Goal: Communication & Community: Answer question/provide support

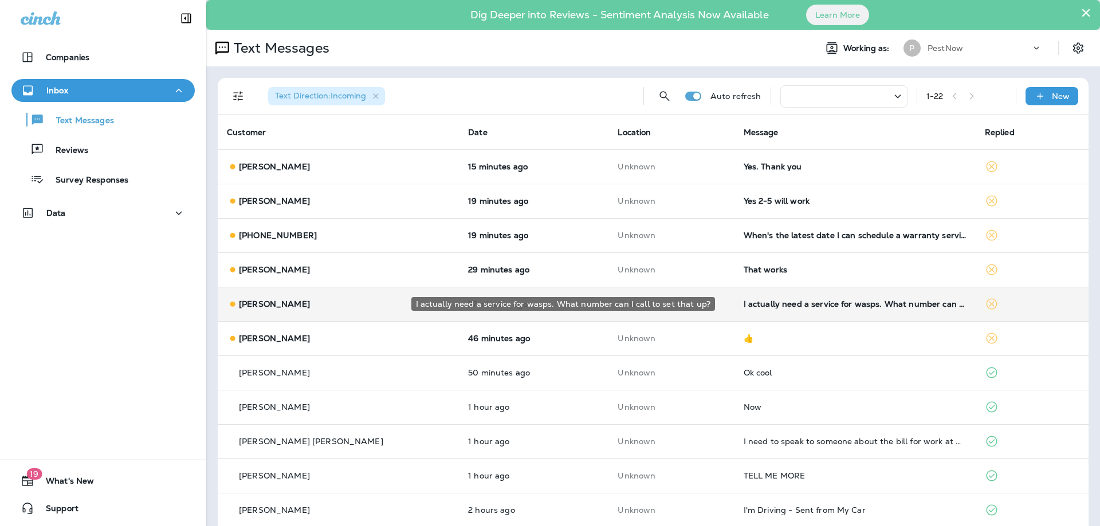
click at [834, 305] on div "I actually need a service for wasps. What number can I call to set that up?" at bounding box center [854, 304] width 223 height 9
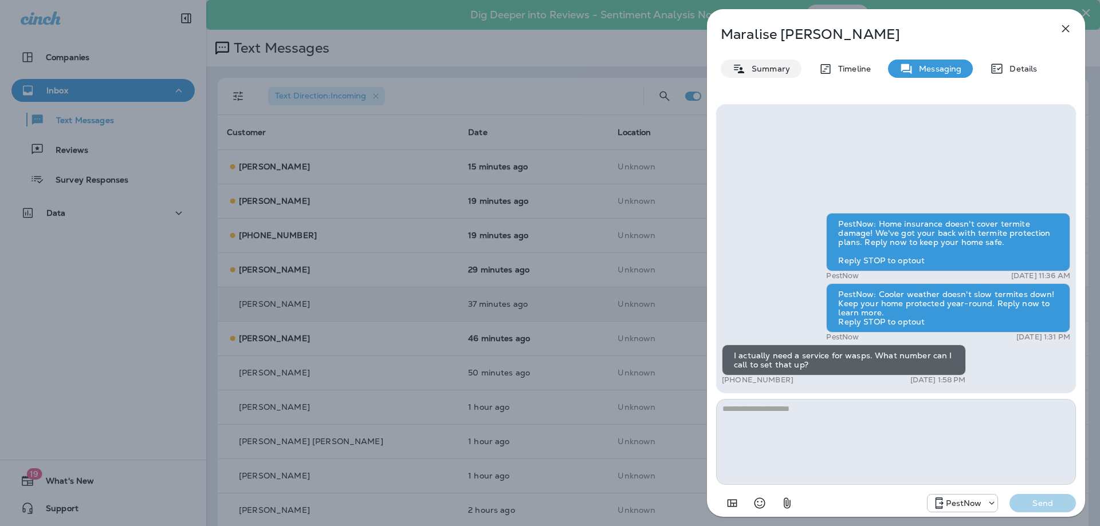
click at [770, 69] on p "Summary" at bounding box center [768, 68] width 44 height 9
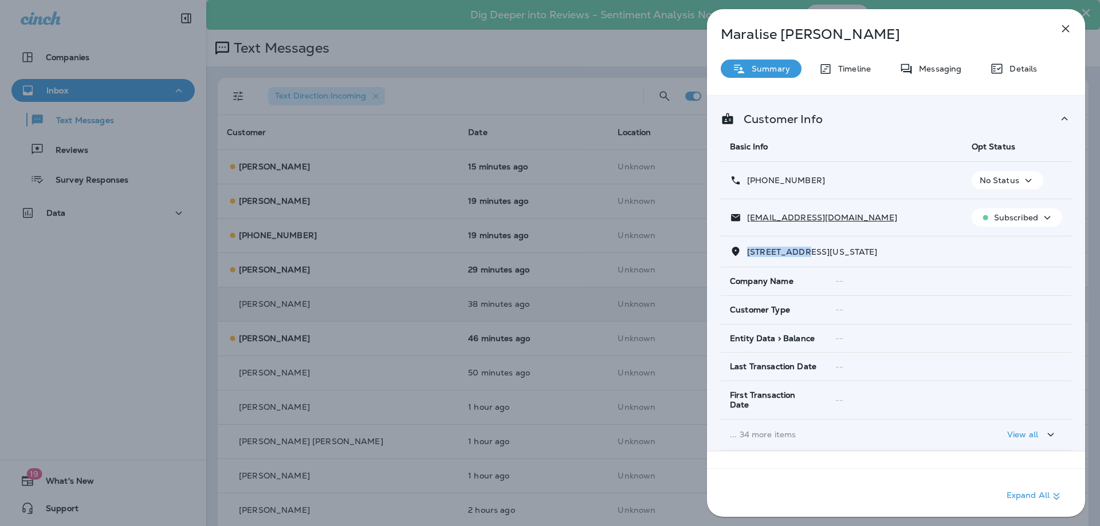
drag, startPoint x: 803, startPoint y: 253, endPoint x: 748, endPoint y: 253, distance: 55.0
click at [748, 253] on span "534 24TH STREET NORTHEAST WASHINGTON, DC 20002" at bounding box center [812, 252] width 131 height 10
copy span "534 24TH STR"
click at [949, 67] on p "Messaging" at bounding box center [937, 68] width 48 height 9
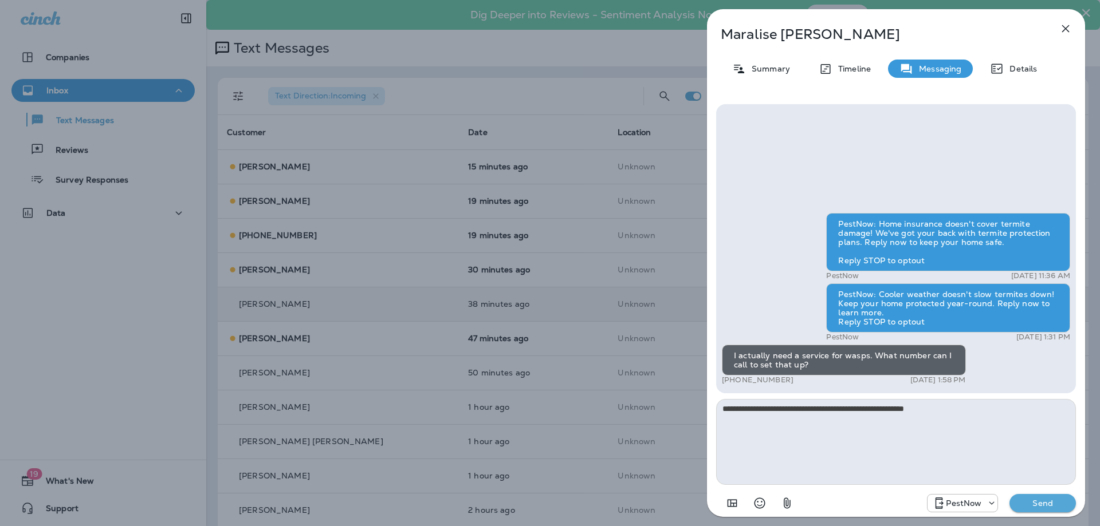
type textarea "**********"
click at [1031, 502] on p "Send" at bounding box center [1042, 503] width 48 height 10
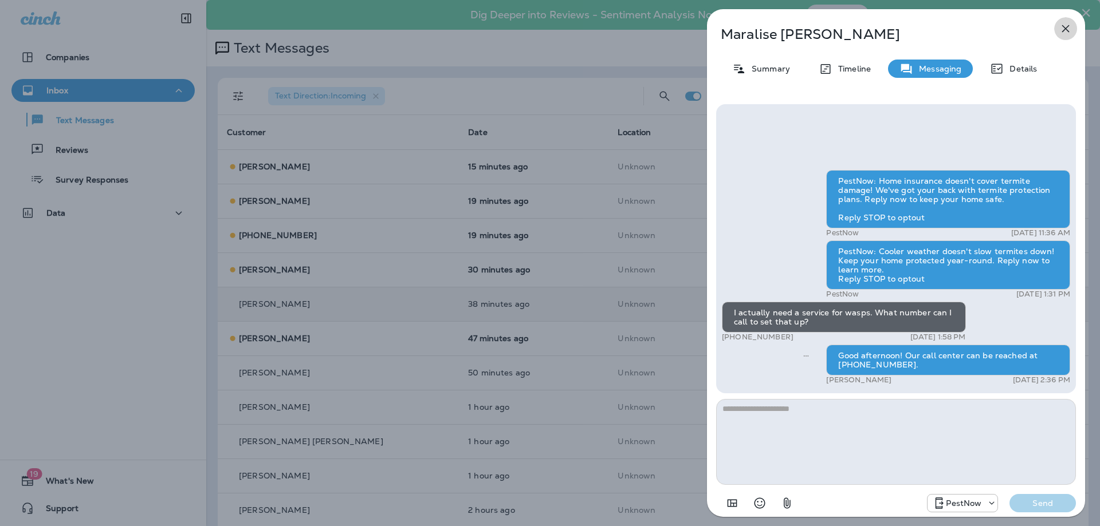
click at [1065, 32] on icon "button" at bounding box center [1065, 29] width 14 height 14
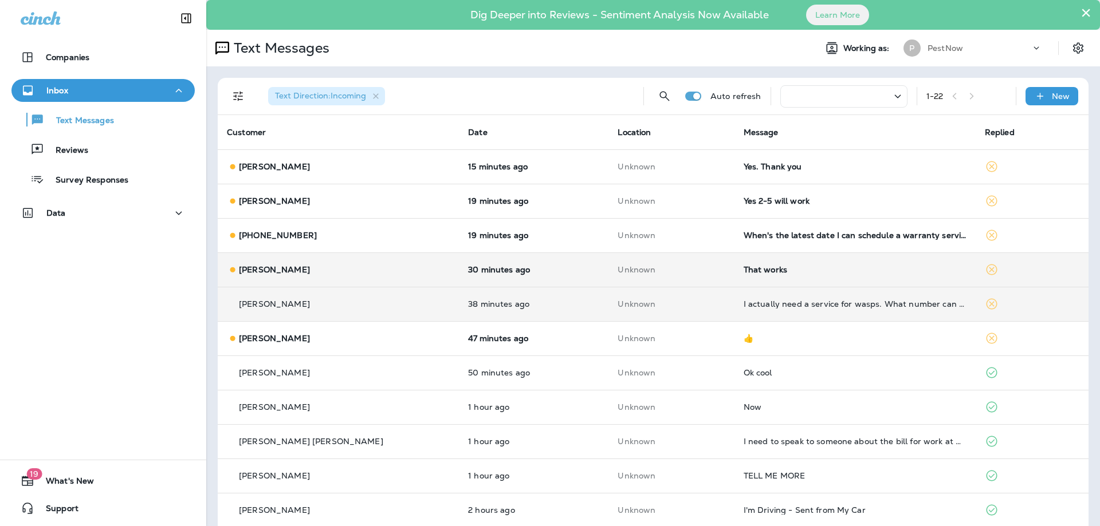
click at [822, 272] on div "That works" at bounding box center [854, 269] width 223 height 9
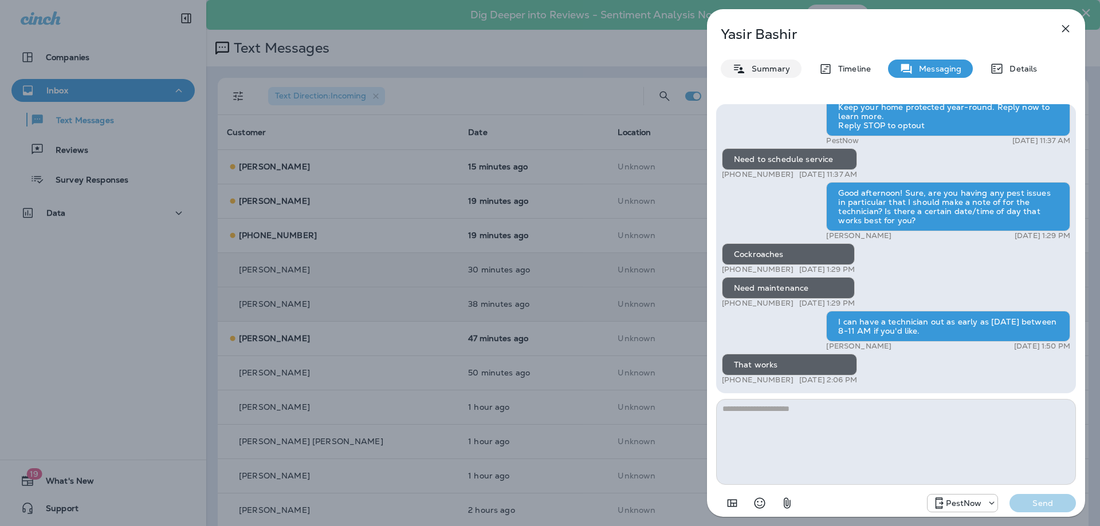
click at [754, 68] on p "Summary" at bounding box center [768, 68] width 44 height 9
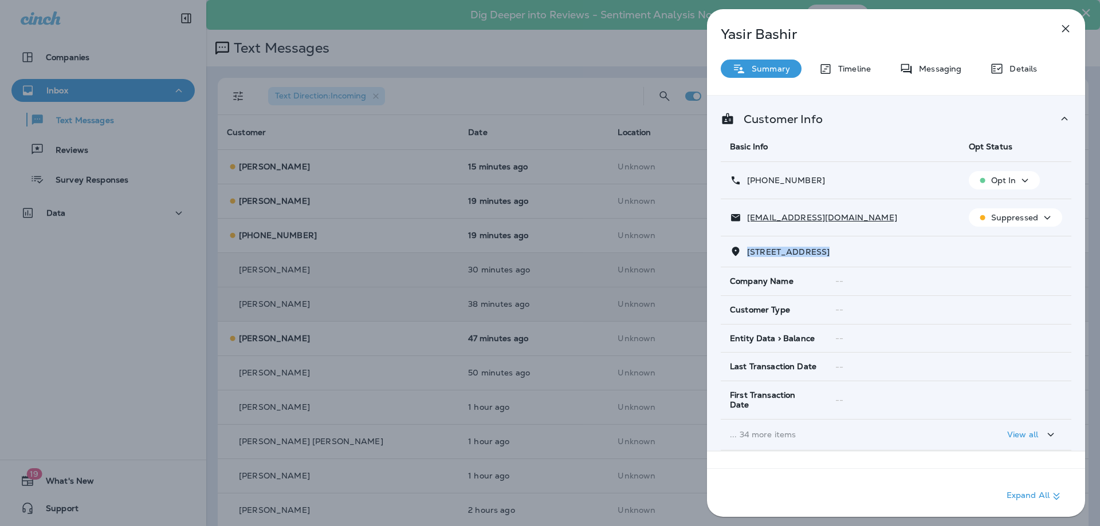
drag, startPoint x: 820, startPoint y: 251, endPoint x: 742, endPoint y: 250, distance: 78.5
click at [742, 250] on p "11229 WHITE BARN COURT GAITHERSBURG, MD 20879" at bounding box center [785, 251] width 88 height 9
copy span "11229 WHITE BARN"
click at [932, 68] on p "Messaging" at bounding box center [937, 68] width 48 height 9
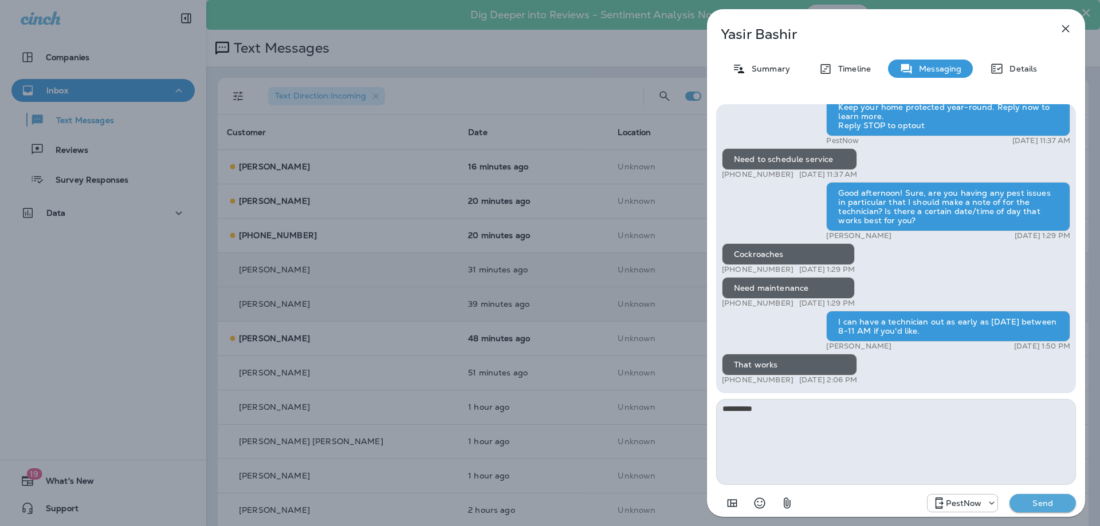
type textarea "**********"
click at [1037, 506] on p "Send" at bounding box center [1042, 503] width 48 height 10
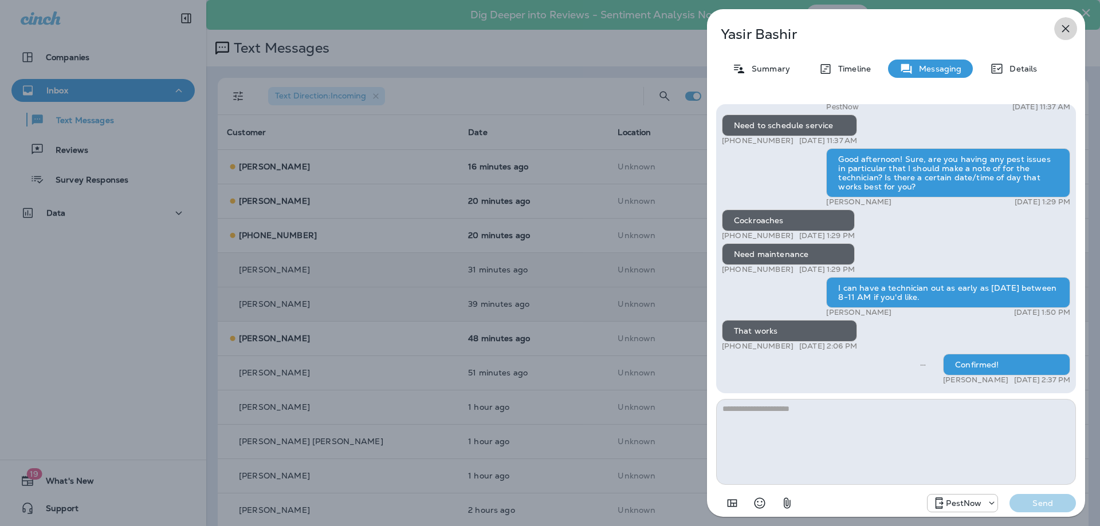
click at [1067, 24] on icon "button" at bounding box center [1065, 29] width 14 height 14
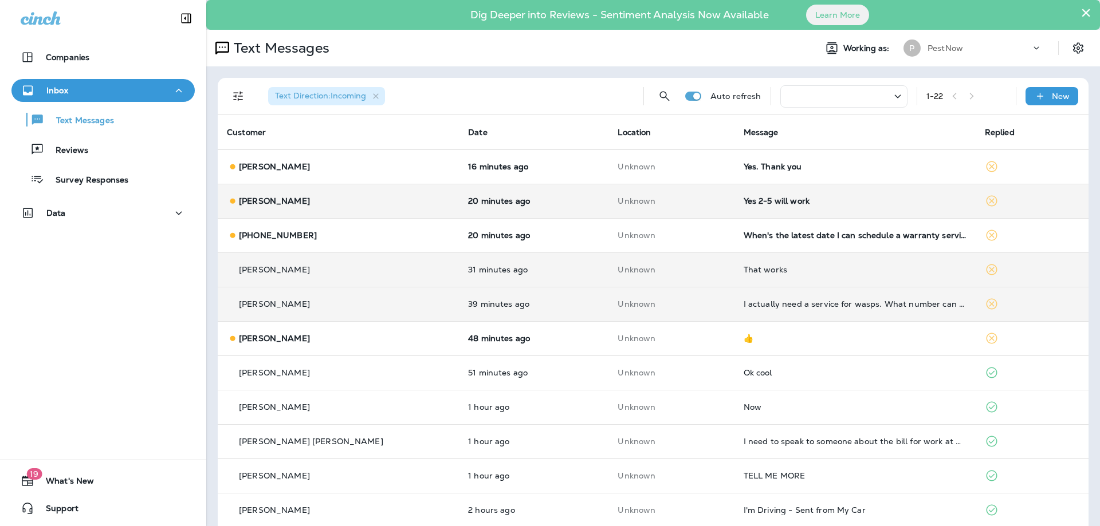
click at [751, 196] on div "Yes 2-5 will work" at bounding box center [854, 200] width 223 height 9
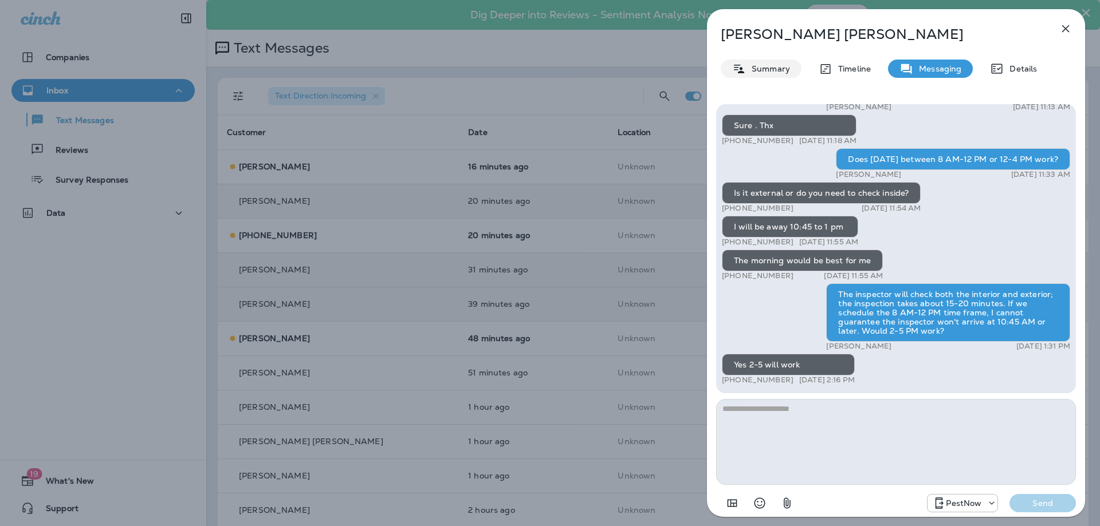
click at [764, 66] on p "Summary" at bounding box center [768, 68] width 44 height 9
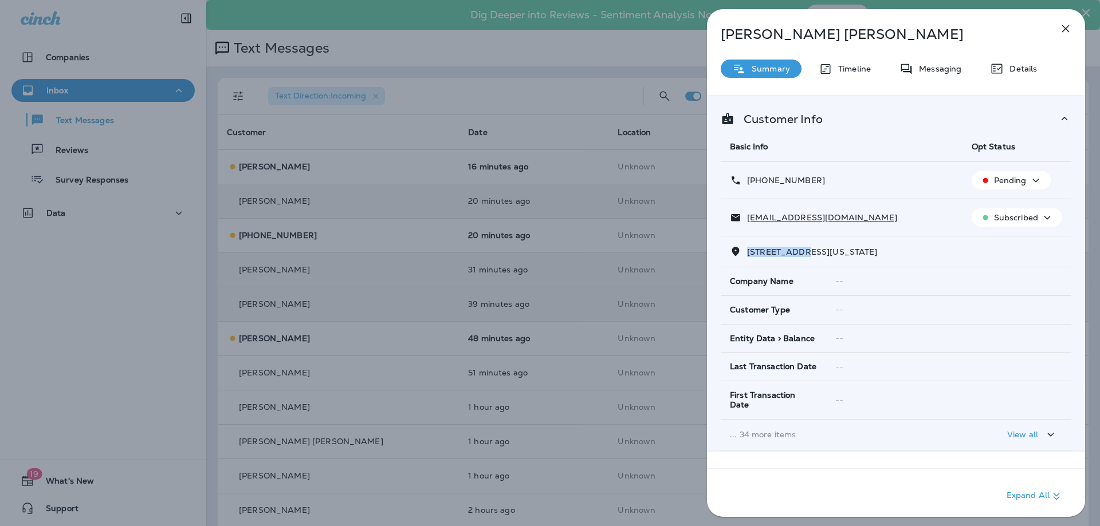
drag, startPoint x: 809, startPoint y: 255, endPoint x: 749, endPoint y: 253, distance: 59.6
click at [749, 253] on span "4900 W STREET NORTHWEST WASHINGTON, DC 20007" at bounding box center [812, 252] width 131 height 10
copy span "4900 W STREE"
click at [925, 67] on p "Messaging" at bounding box center [937, 68] width 48 height 9
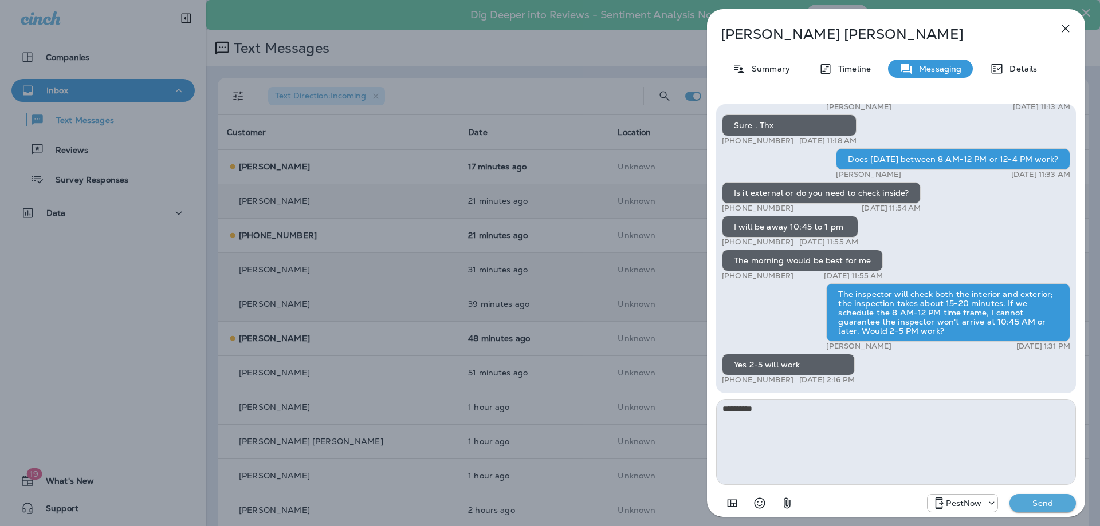
type textarea "**********"
click at [1035, 503] on p "Send" at bounding box center [1042, 503] width 48 height 10
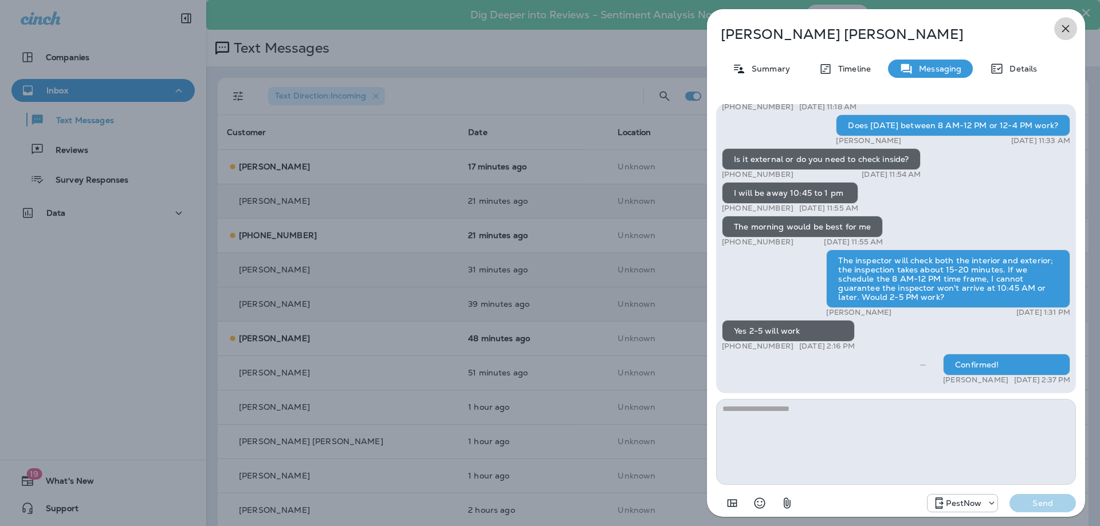
click at [1062, 32] on icon "button" at bounding box center [1065, 28] width 7 height 7
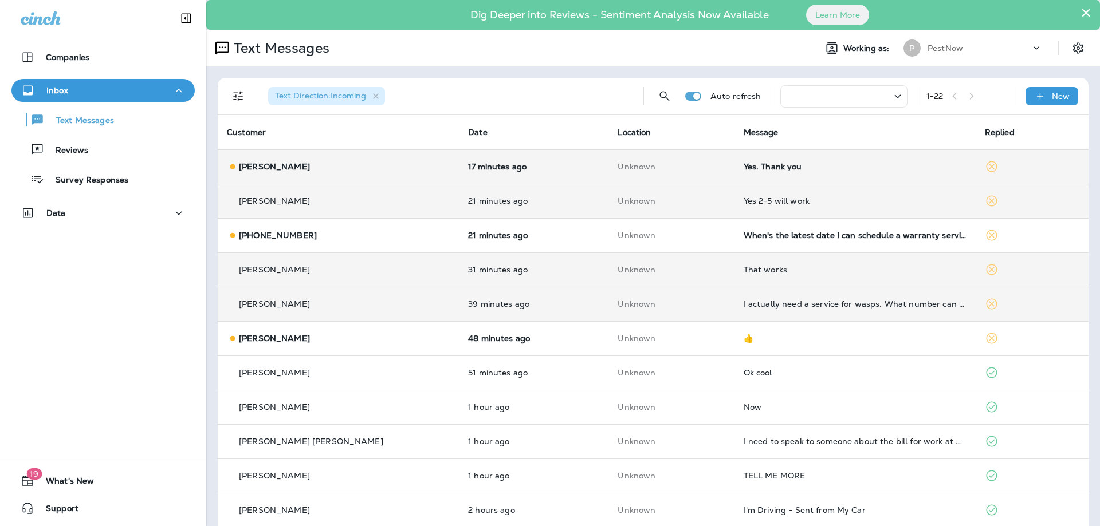
click at [758, 168] on div "Yes. Thank you" at bounding box center [854, 166] width 223 height 9
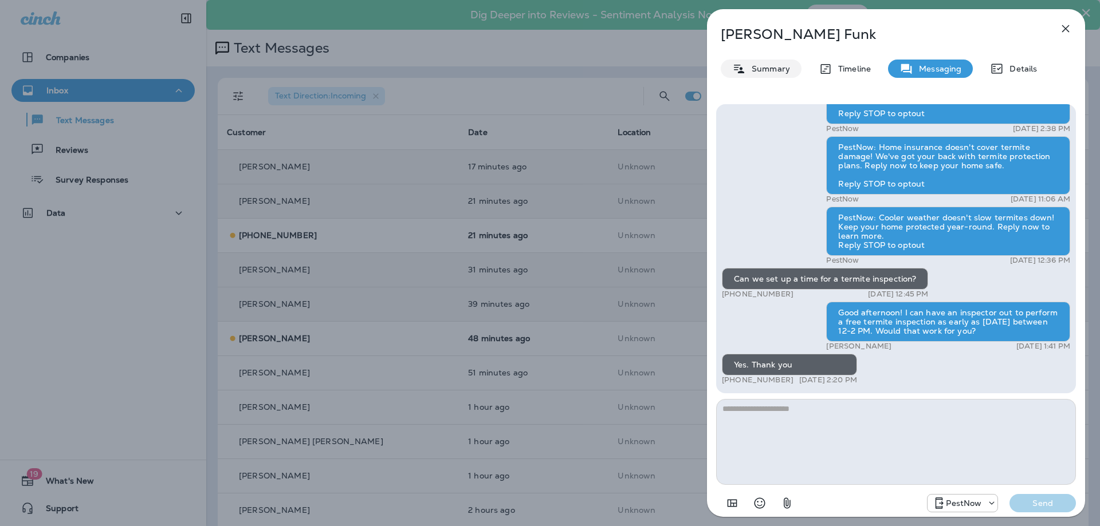
click at [758, 66] on p "Summary" at bounding box center [768, 68] width 44 height 9
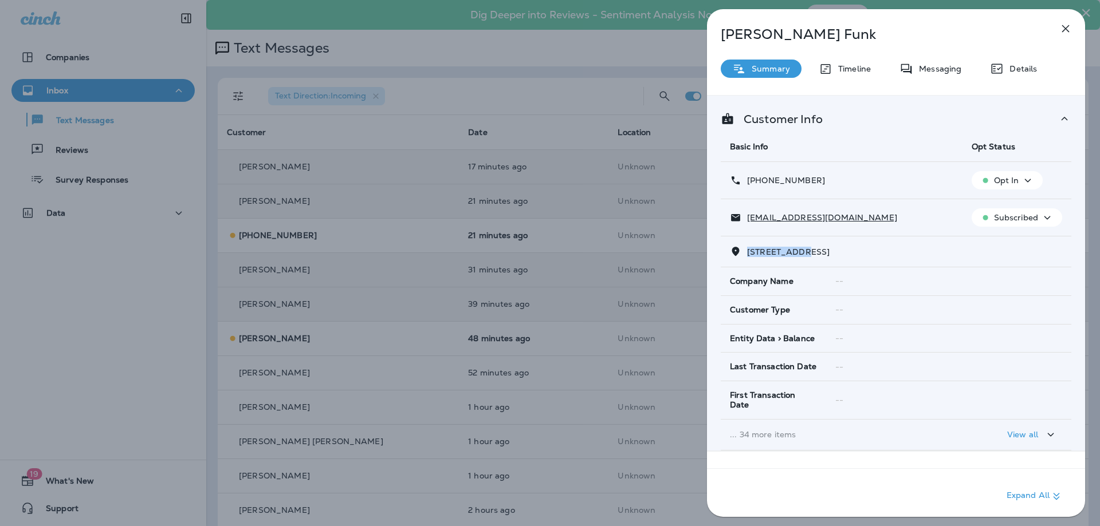
drag, startPoint x: 799, startPoint y: 252, endPoint x: 744, endPoint y: 257, distance: 55.2
click at [744, 257] on div "1319 WHITE POINT ROAD KINSALE, VA 22488" at bounding box center [896, 252] width 332 height 12
copy span "1319 WHITE P"
click at [931, 75] on div "Messaging" at bounding box center [930, 69] width 85 height 18
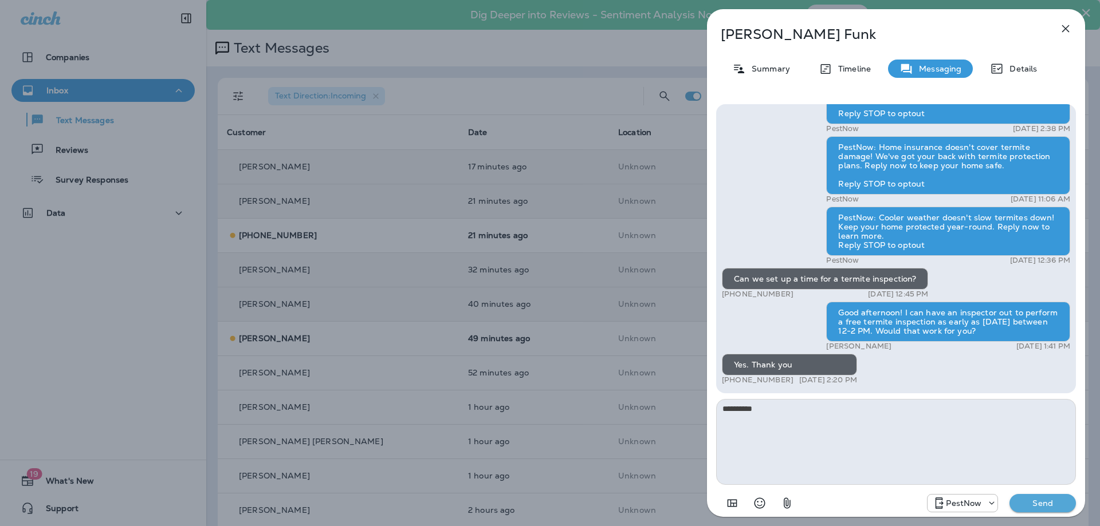
type textarea "**********"
click at [1046, 510] on button "Send" at bounding box center [1042, 503] width 66 height 18
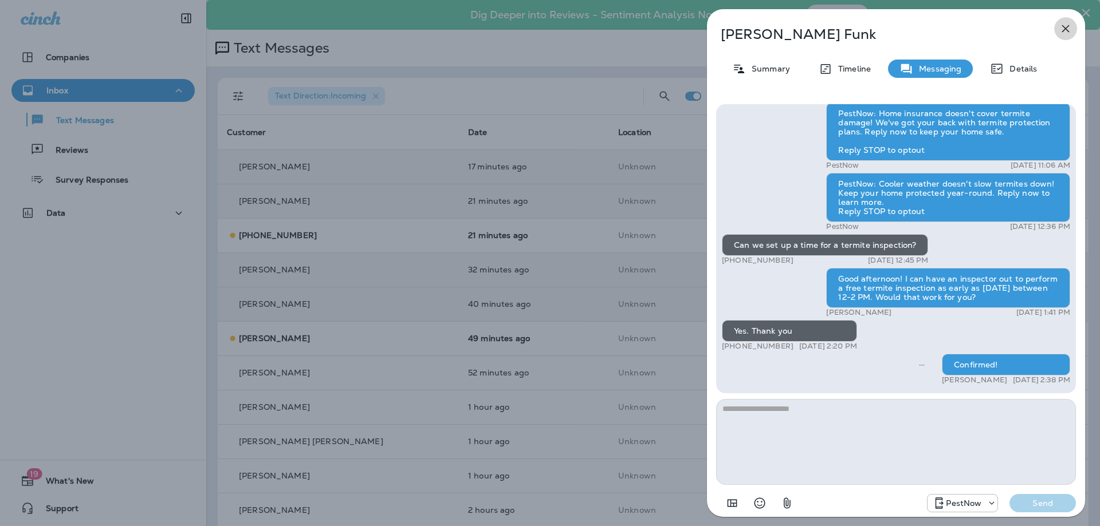
click at [1070, 31] on icon "button" at bounding box center [1065, 29] width 14 height 14
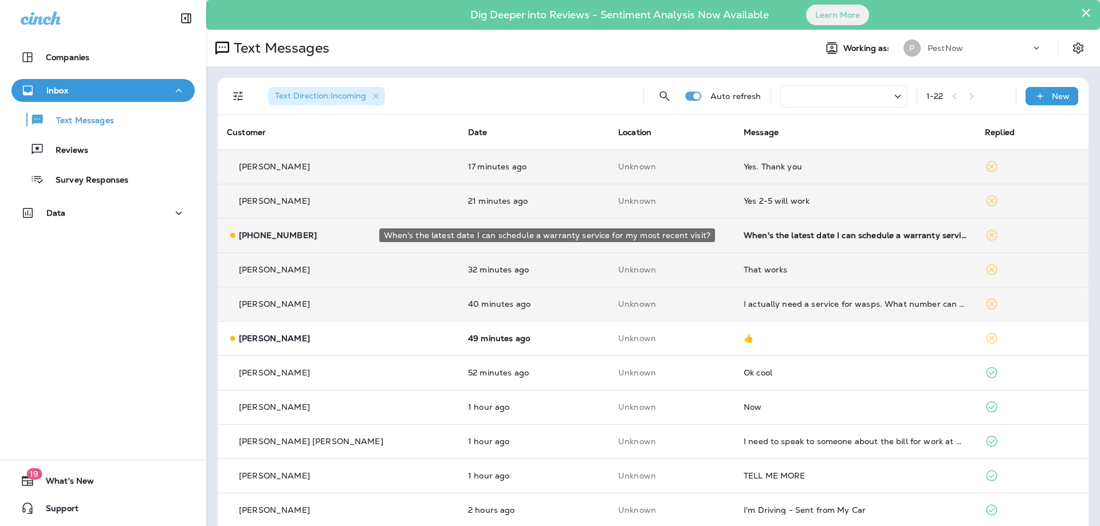
click at [767, 236] on div "When's the latest date I can schedule a warranty service for my most recent vis…" at bounding box center [854, 235] width 223 height 9
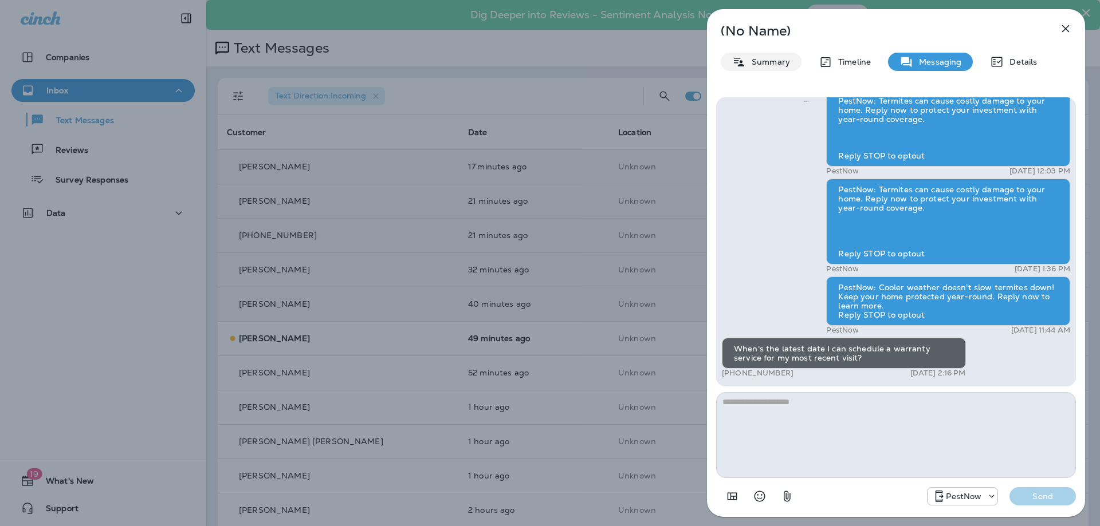
click at [767, 64] on p "Summary" at bounding box center [768, 61] width 44 height 9
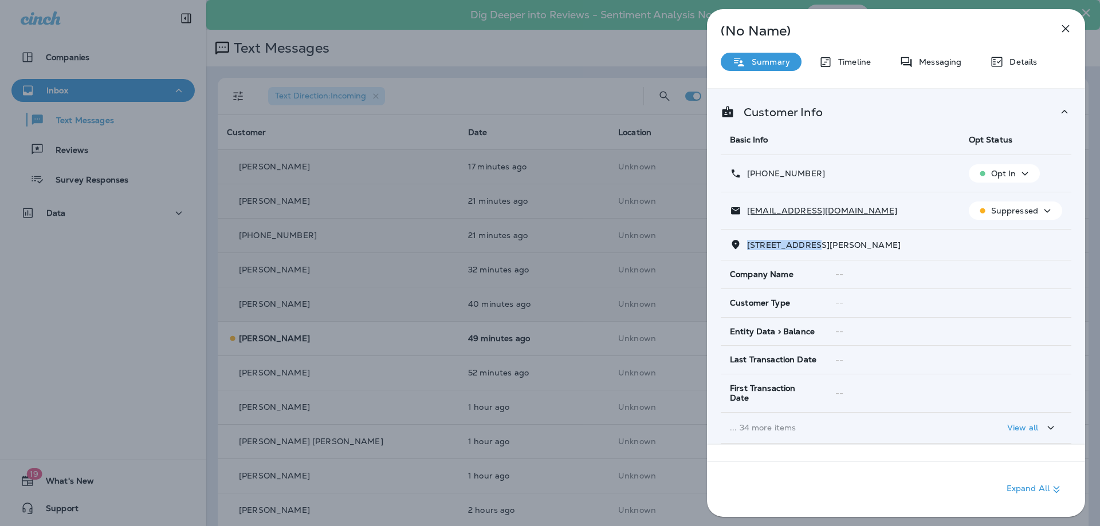
drag, startPoint x: 814, startPoint y: 246, endPoint x: 746, endPoint y: 245, distance: 68.1
click at [746, 245] on p "7035 BRADLEY CIRCLE ANNANDALE, VA 22003" at bounding box center [820, 245] width 159 height 9
copy span "7035 BRADLEY C"
click at [919, 60] on p "Messaging" at bounding box center [937, 61] width 48 height 9
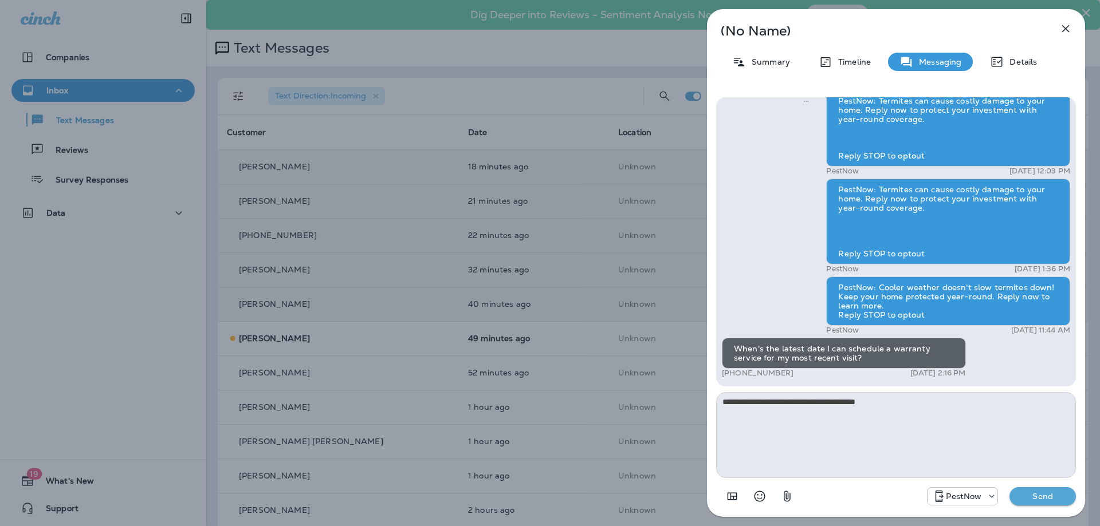
type textarea "**********"
click at [1055, 498] on p "Send" at bounding box center [1042, 496] width 48 height 10
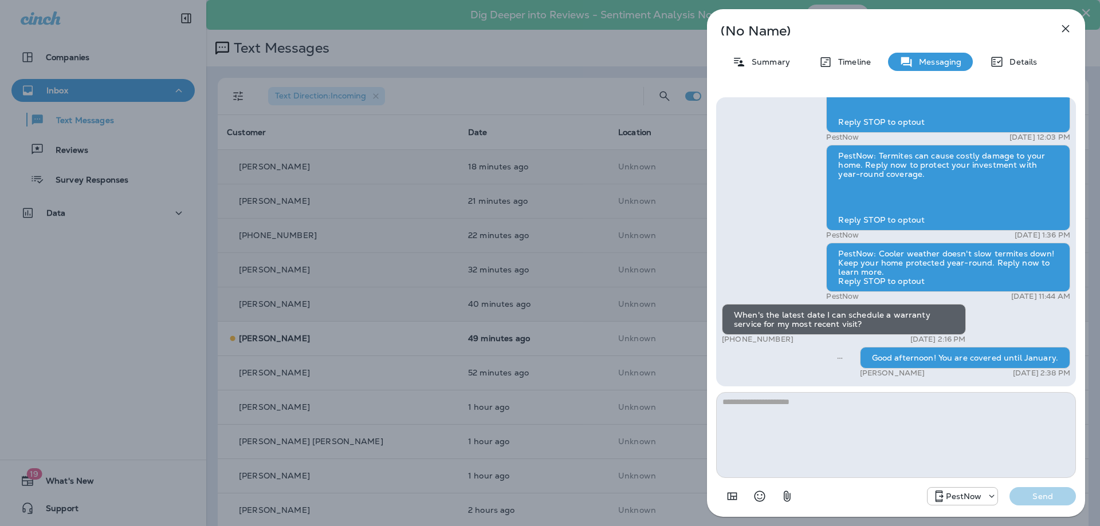
click at [1063, 31] on icon "button" at bounding box center [1065, 28] width 7 height 7
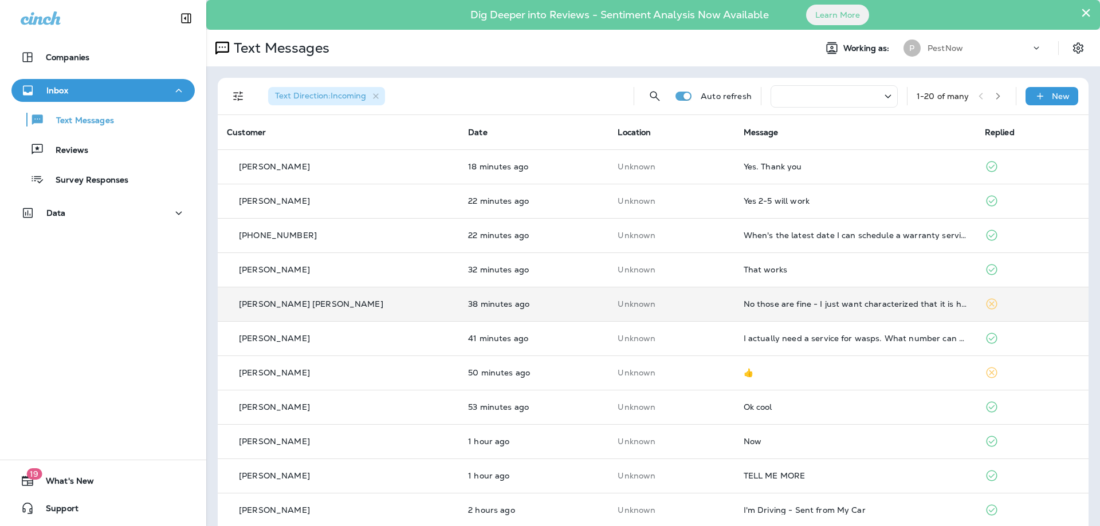
click at [806, 309] on td "No those are fine - I just want characterized that it is her bill. Assuming you…" at bounding box center [854, 304] width 241 height 34
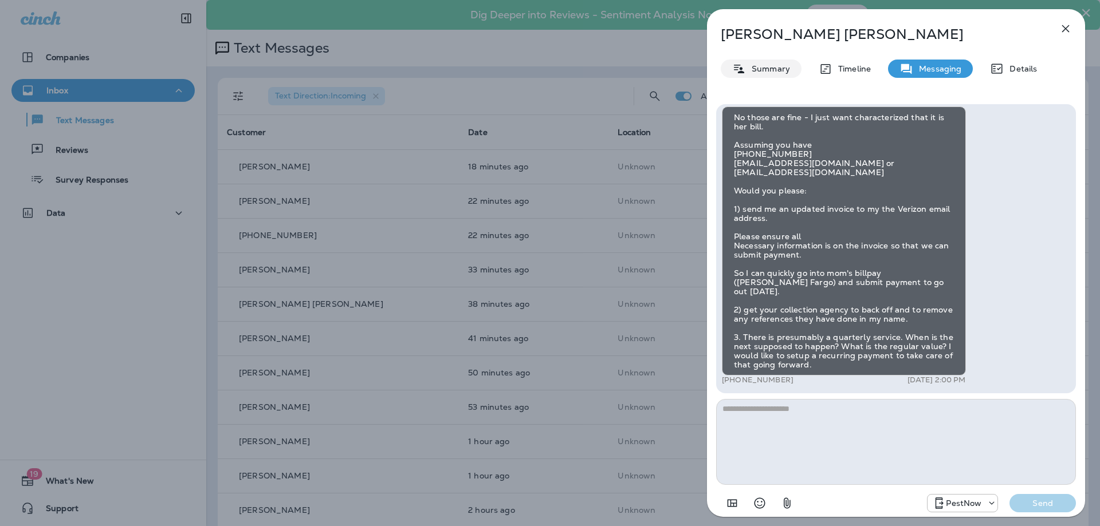
click at [766, 60] on div "Summary" at bounding box center [760, 69] width 81 height 18
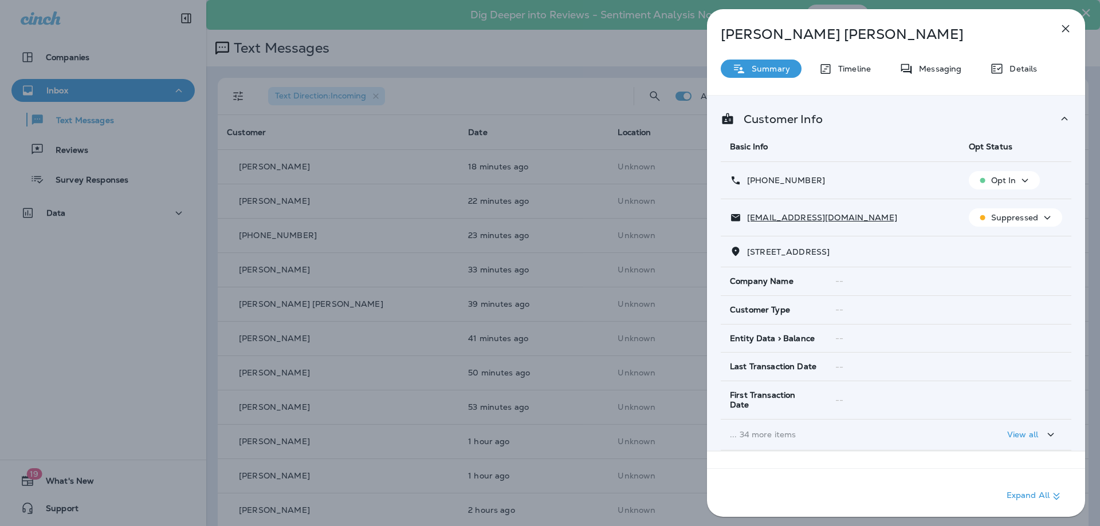
click at [1064, 29] on icon "button" at bounding box center [1065, 29] width 14 height 14
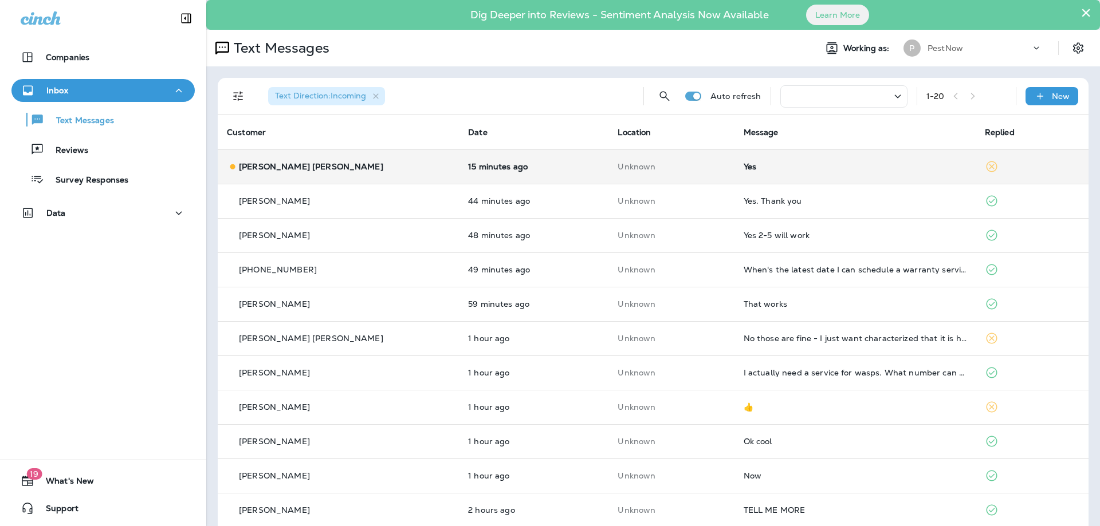
click at [807, 168] on div "Yes" at bounding box center [854, 166] width 223 height 9
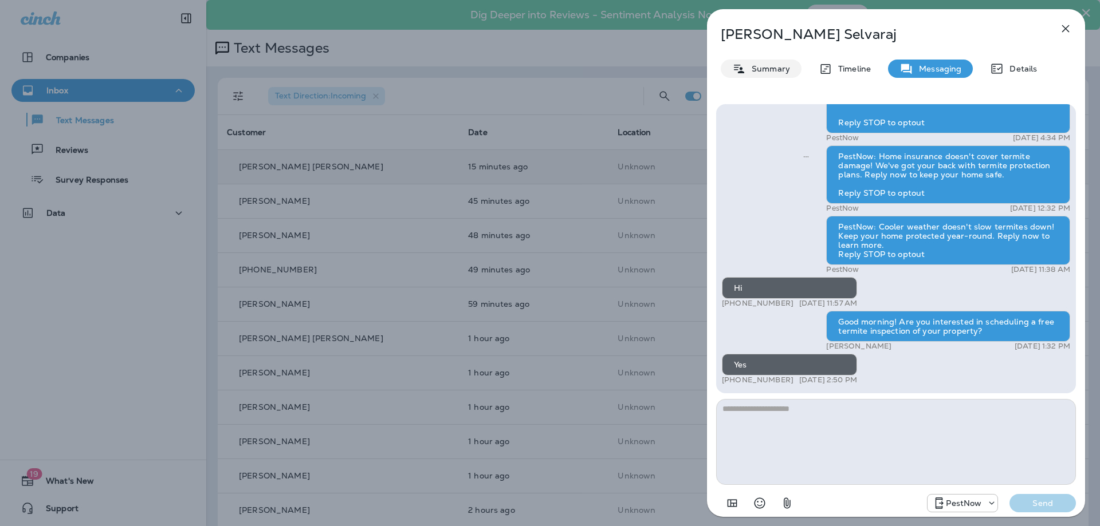
click at [753, 61] on div "Summary" at bounding box center [760, 69] width 81 height 18
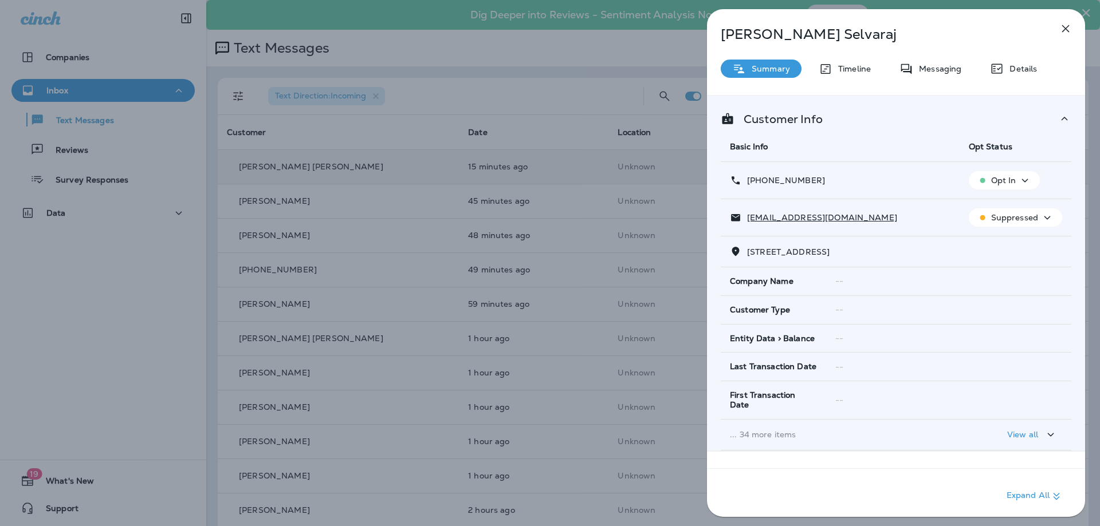
drag, startPoint x: 822, startPoint y: 256, endPoint x: 748, endPoint y: 250, distance: 74.1
click at [748, 250] on span "25234 JUSTICE DRIVE SOUTH RIDING, VA 20152" at bounding box center [788, 252] width 82 height 10
copy span "25234 JUSTICE DRI"
click at [954, 70] on p "Messaging" at bounding box center [937, 68] width 48 height 9
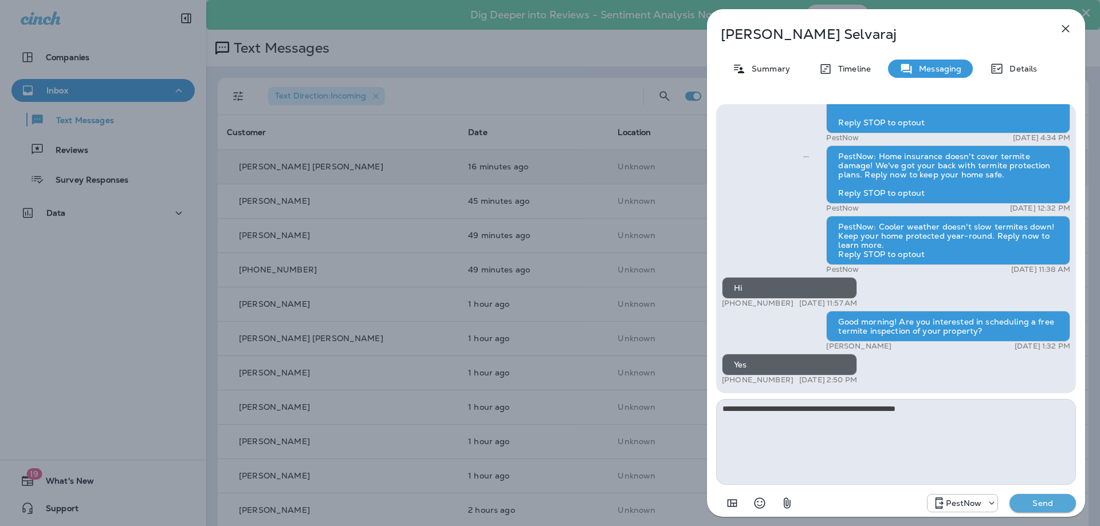
type textarea "**********"
click at [1046, 515] on div "PestNow: Your home is at risk for termite damage! Learn how our termite protect…" at bounding box center [896, 309] width 378 height 429
click at [1046, 505] on p "Send" at bounding box center [1042, 503] width 48 height 10
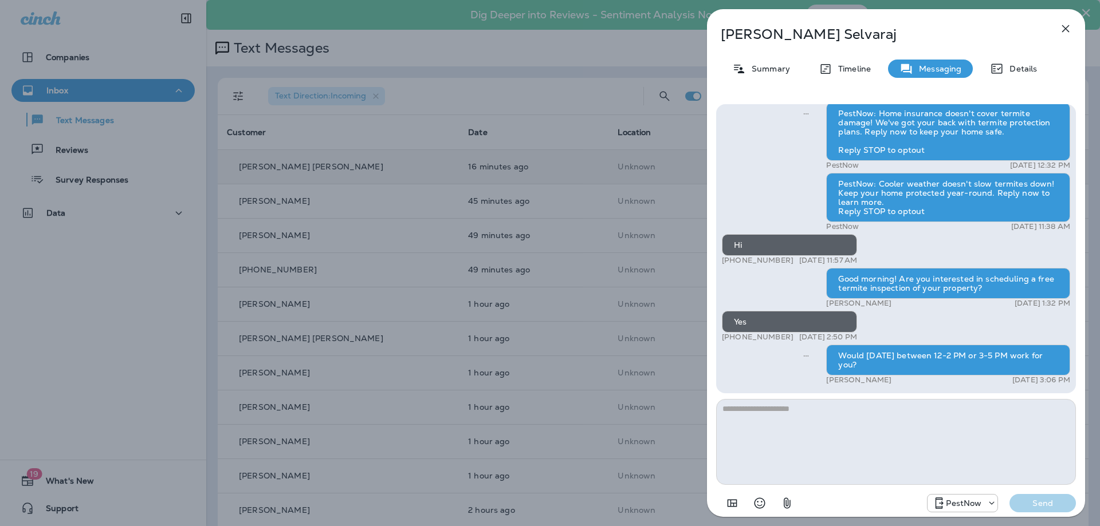
click at [1060, 25] on icon "button" at bounding box center [1065, 29] width 14 height 14
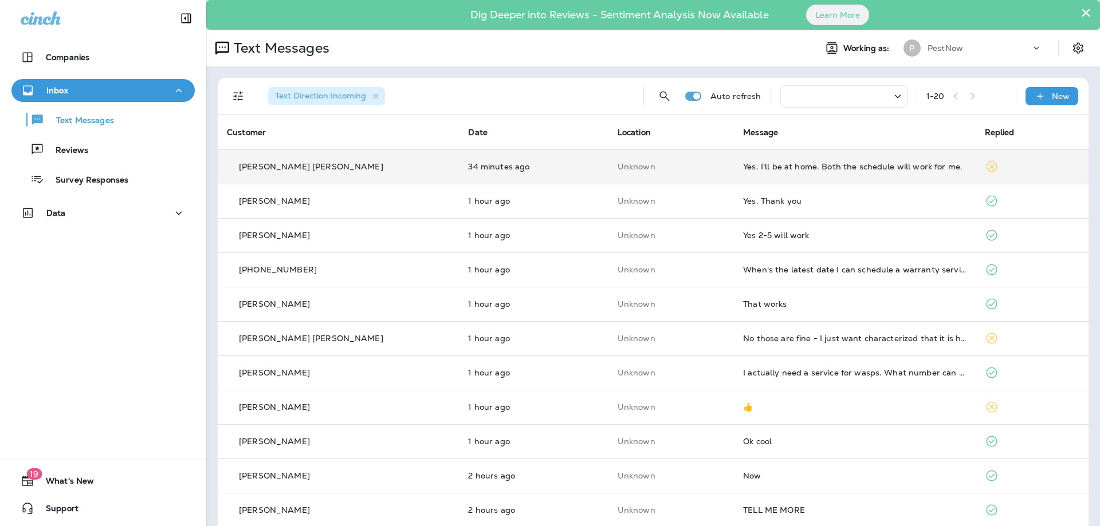
click at [868, 173] on td "Yes. I'll be at home. Both the schedule will work for me." at bounding box center [854, 166] width 241 height 34
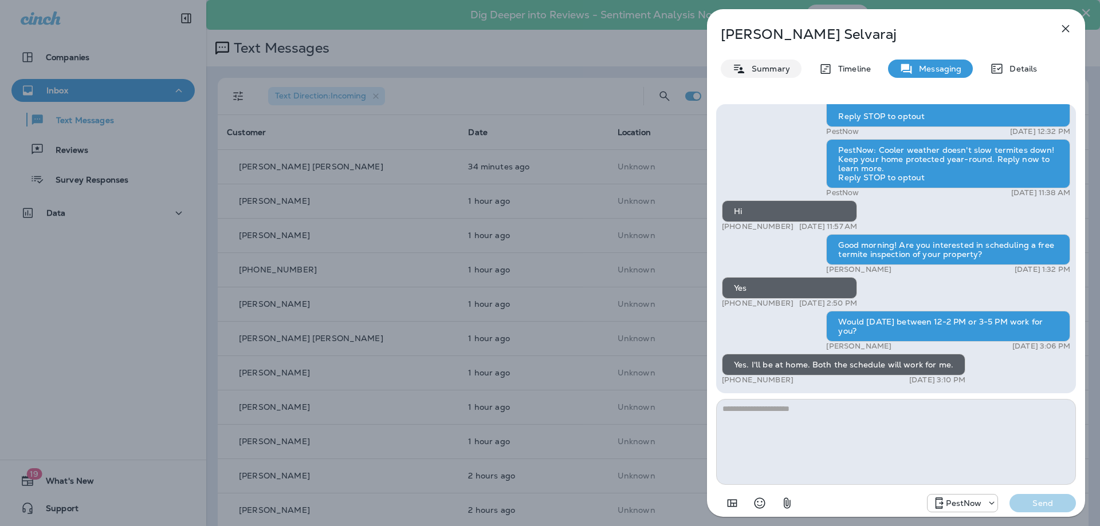
click at [760, 66] on p "Summary" at bounding box center [768, 68] width 44 height 9
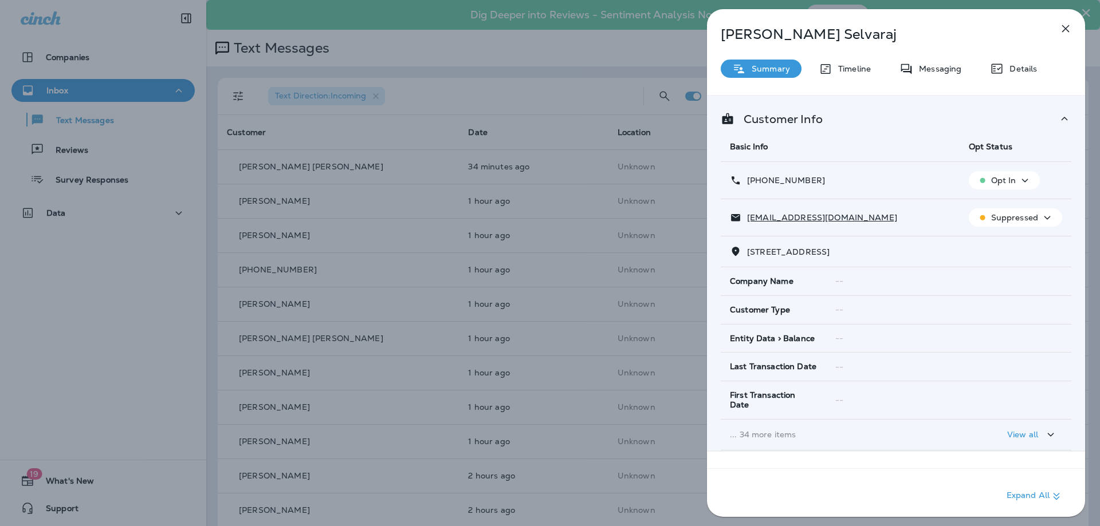
drag, startPoint x: 832, startPoint y: 251, endPoint x: 746, endPoint y: 258, distance: 86.7
click at [746, 258] on td "25234 JUSTICE DRIVE SOUTH RIDING, VA 20152" at bounding box center [895, 252] width 350 height 31
copy span "25234 JUSTICE DRIVE"
click at [921, 66] on p "Messaging" at bounding box center [937, 68] width 48 height 9
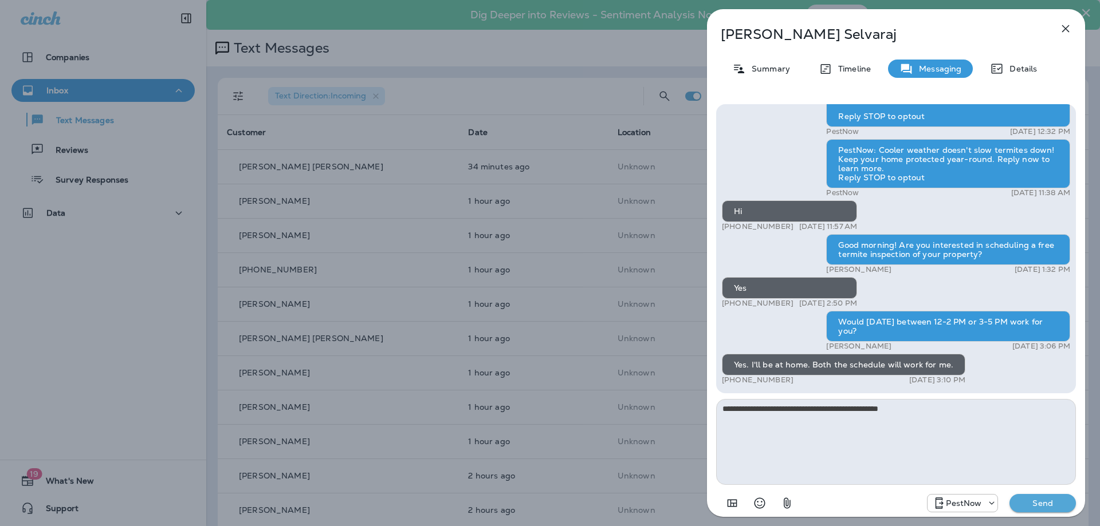
type textarea "**********"
click at [1039, 498] on p "Send" at bounding box center [1042, 503] width 48 height 10
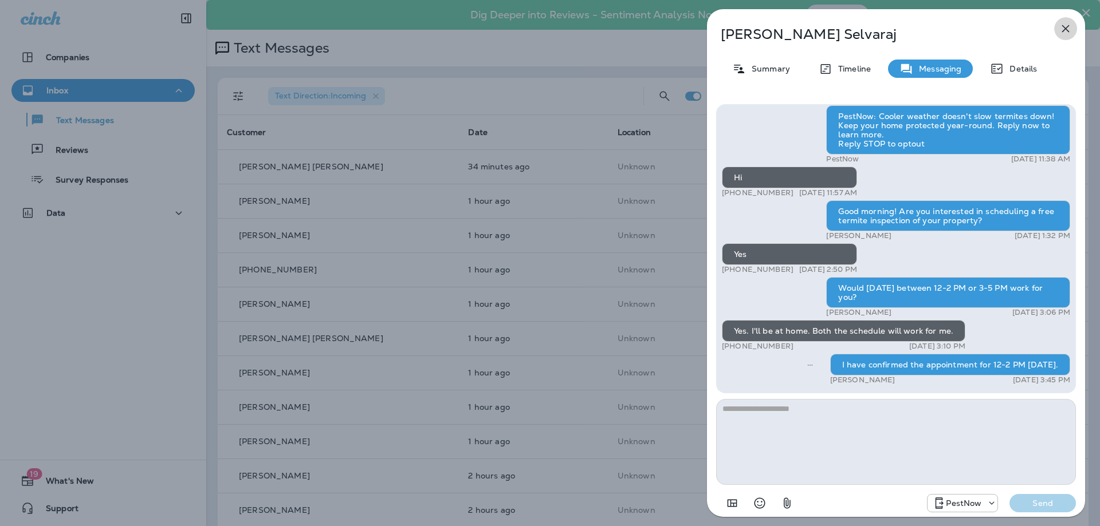
click at [1066, 26] on icon "button" at bounding box center [1065, 29] width 14 height 14
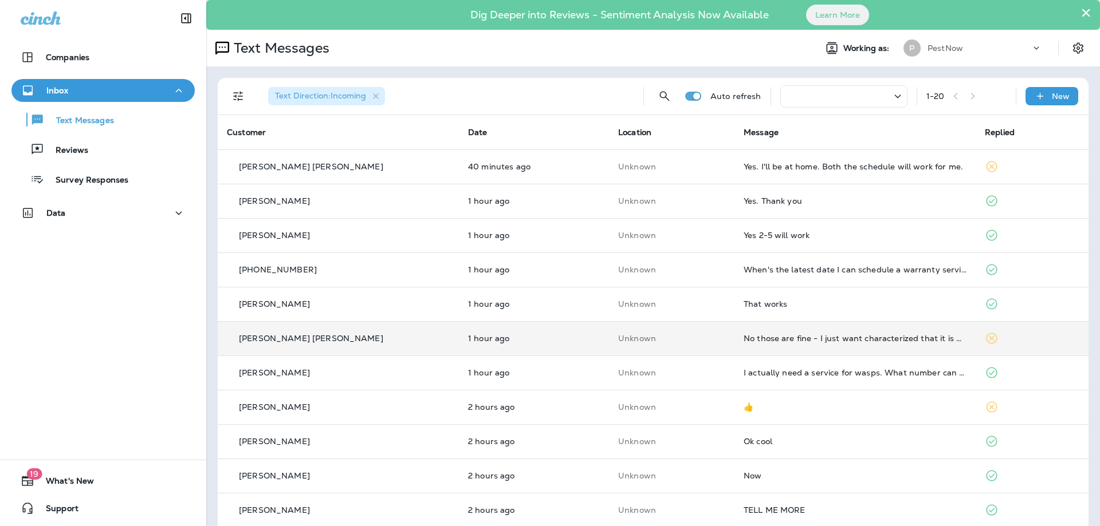
click at [904, 334] on div "No those are fine - I just want characterized that it is her bill. Assuming you…" at bounding box center [854, 338] width 223 height 9
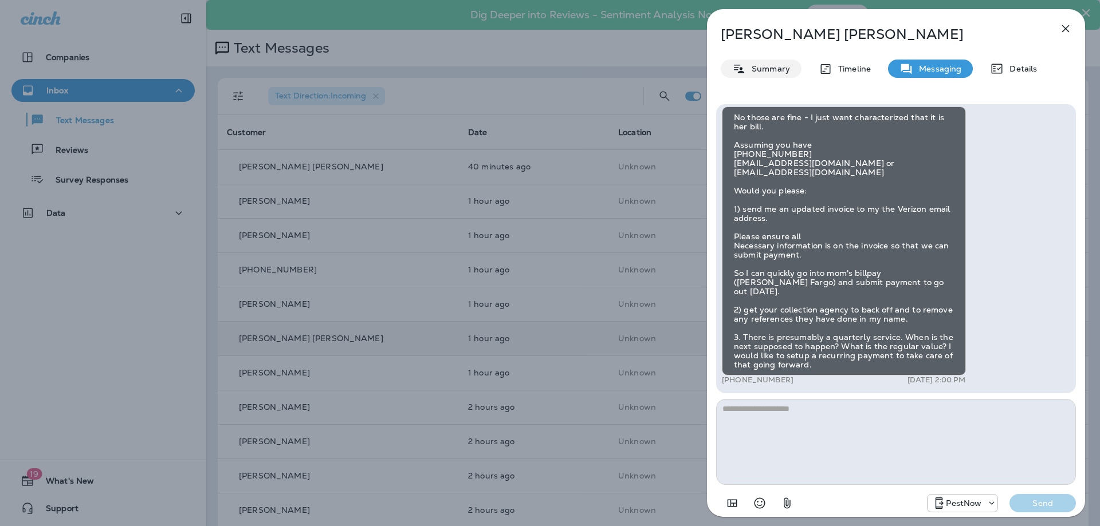
click at [768, 71] on p "Summary" at bounding box center [768, 68] width 44 height 9
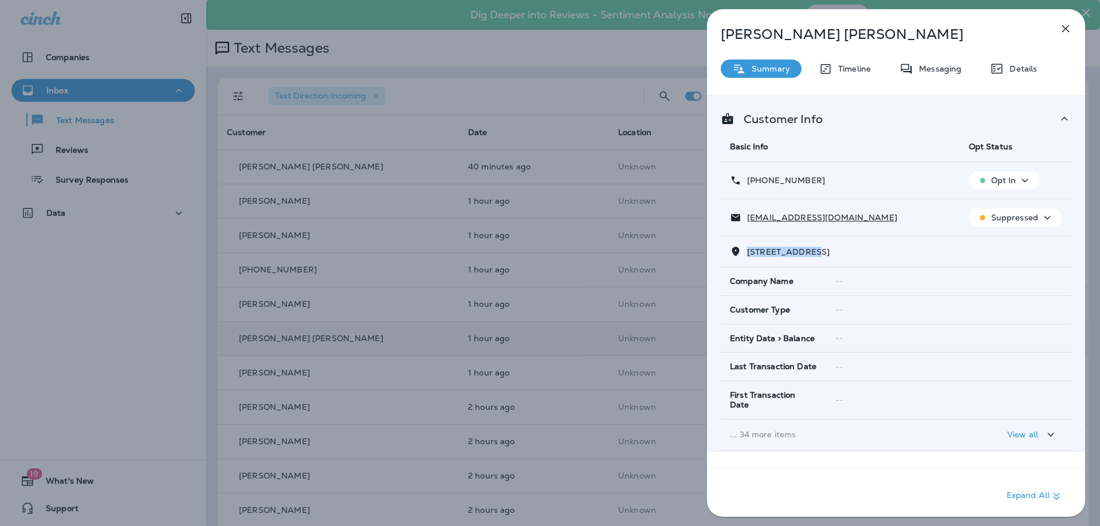
drag, startPoint x: 813, startPoint y: 251, endPoint x: 744, endPoint y: 252, distance: 68.1
click at [744, 252] on p "2905 24TH STREET NORTH ARLINGTON, VA 22207" at bounding box center [785, 251] width 88 height 9
copy span "2905 24TH STRE"
click at [935, 76] on div "Messaging" at bounding box center [930, 69] width 85 height 18
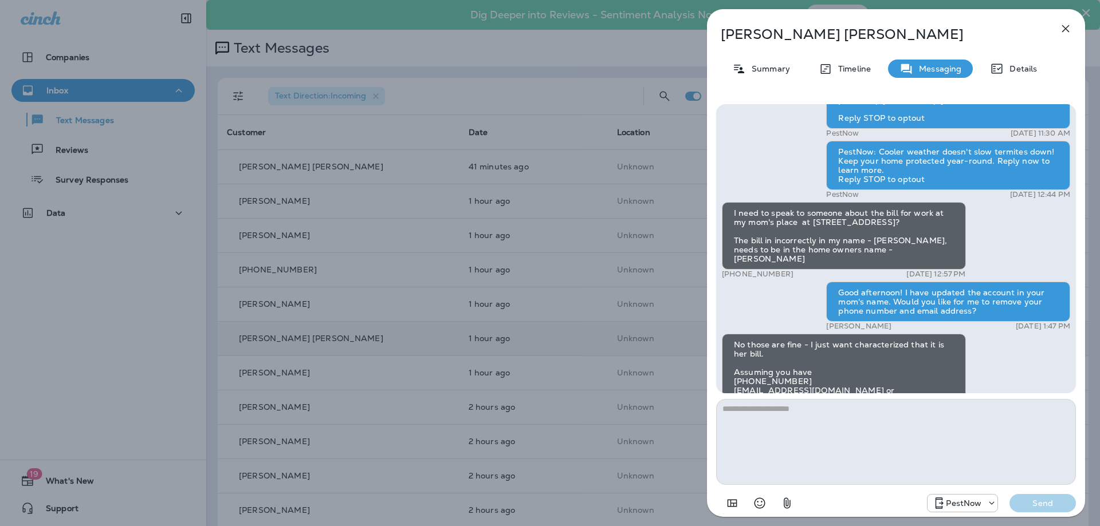
scroll to position [-202, 0]
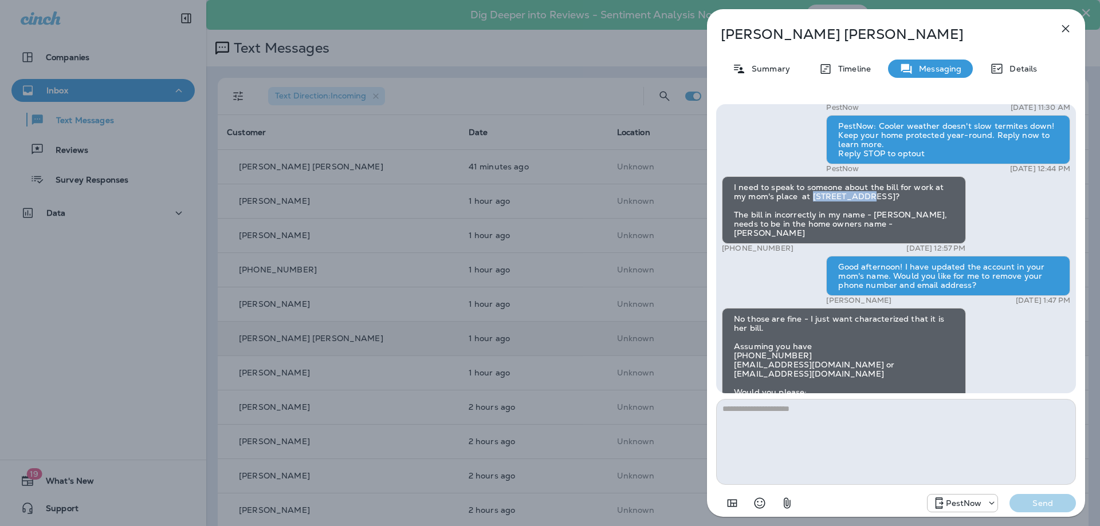
drag, startPoint x: 865, startPoint y: 217, endPoint x: 812, endPoint y: 218, distance: 52.7
click at [812, 218] on div "I need to speak to someone about the bill for work at my mom's place at [STREET…" at bounding box center [844, 210] width 244 height 68
copy div "6312 Old Dom"
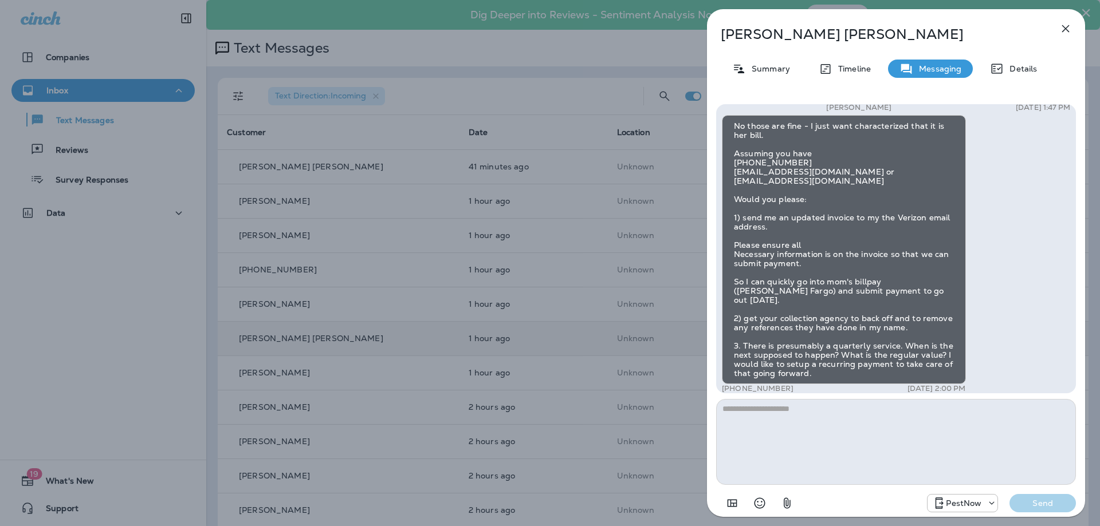
scroll to position [0, 0]
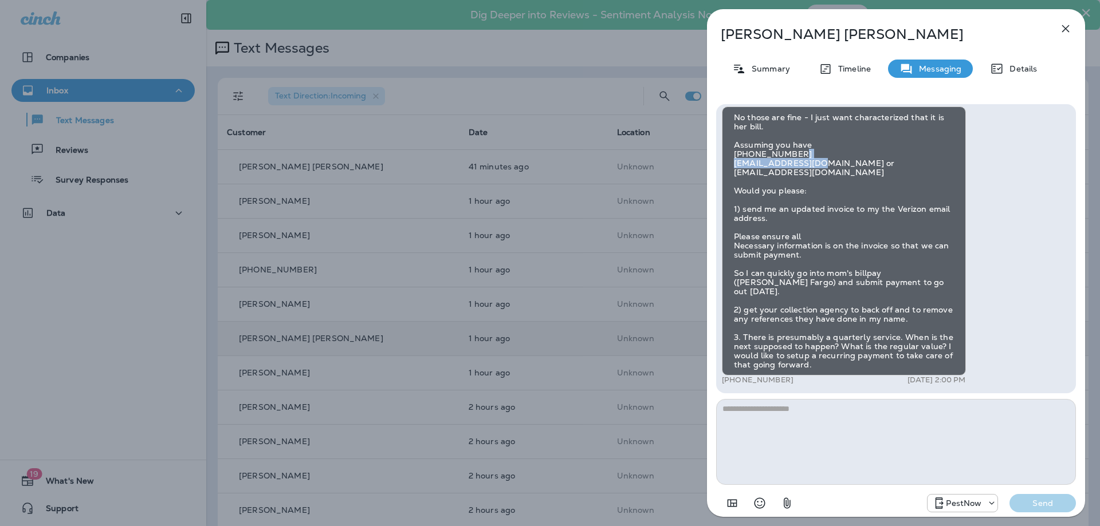
drag, startPoint x: 818, startPoint y: 174, endPoint x: 728, endPoint y: 175, distance: 89.9
click at [728, 175] on div "No those are fine - I just want characterized that it is her bill. Assuming you…" at bounding box center [844, 241] width 244 height 269
copy div "Vze3x3te@verizon.net"
click at [822, 423] on textarea at bounding box center [896, 442] width 360 height 86
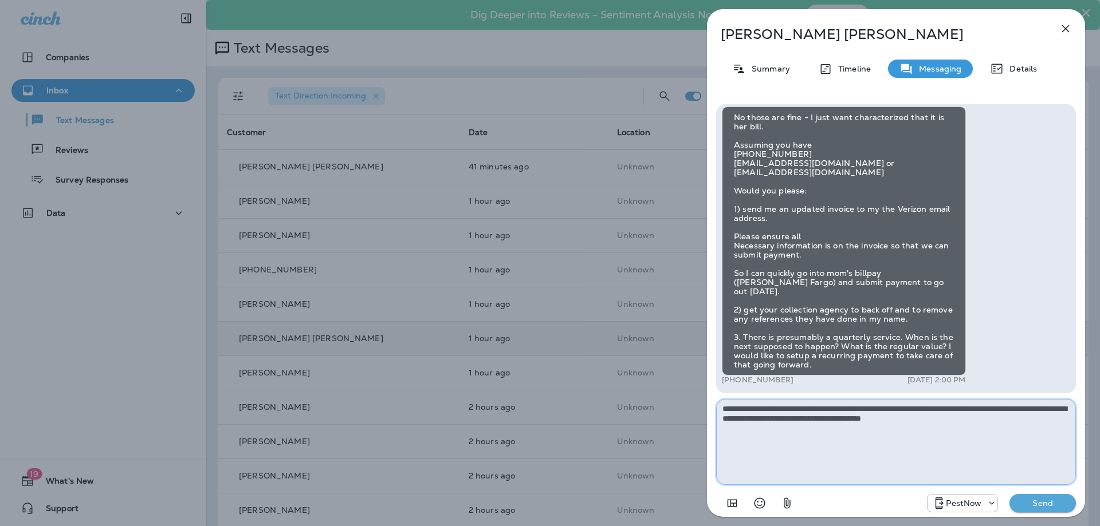
type textarea "**********"
click at [1055, 500] on p "Send" at bounding box center [1042, 503] width 48 height 10
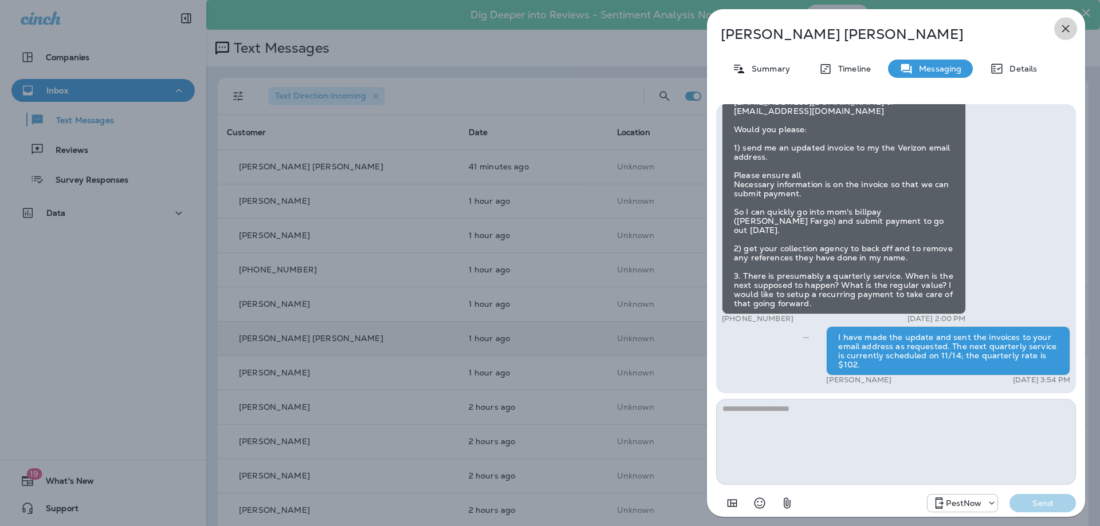
click at [1063, 32] on icon "button" at bounding box center [1065, 29] width 14 height 14
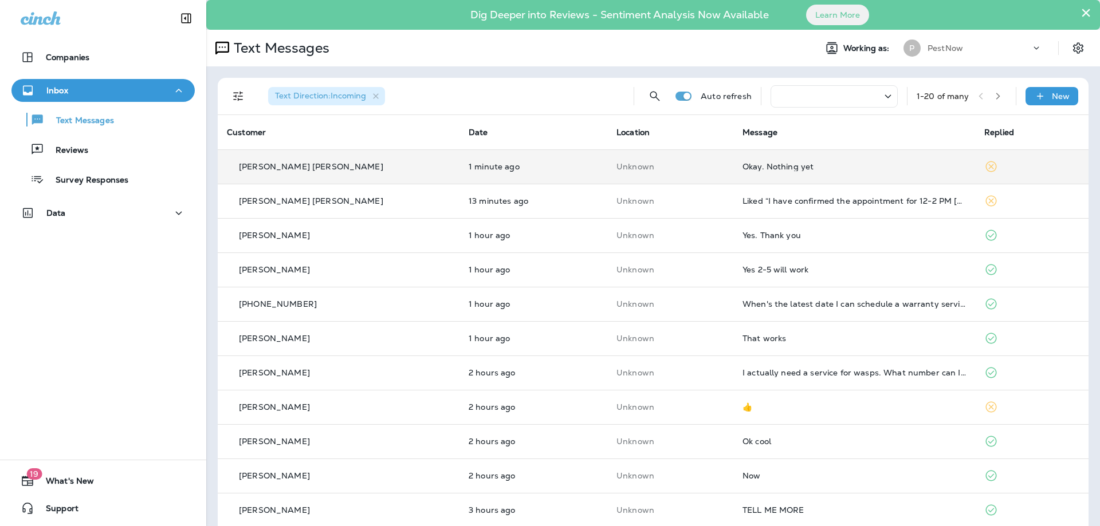
click at [804, 171] on td "Okay. Nothing yet" at bounding box center [854, 166] width 242 height 34
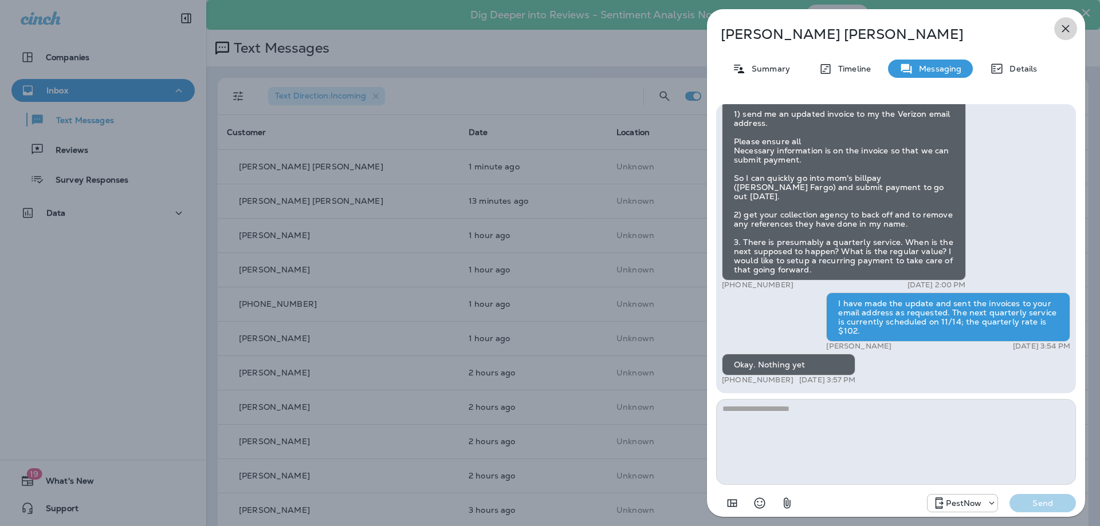
click at [1066, 32] on icon "button" at bounding box center [1065, 29] width 14 height 14
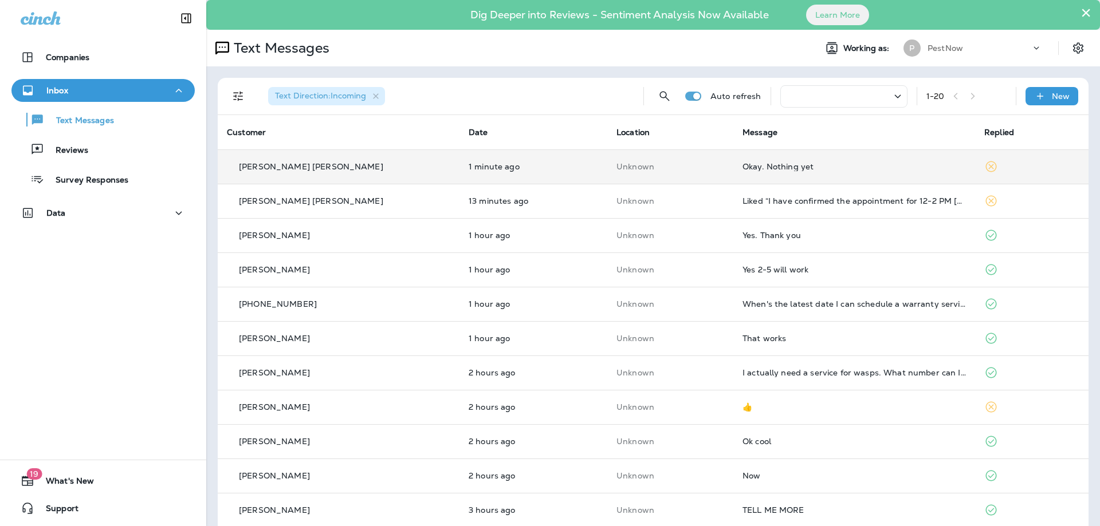
click at [697, 176] on td "Unknown" at bounding box center [670, 166] width 126 height 34
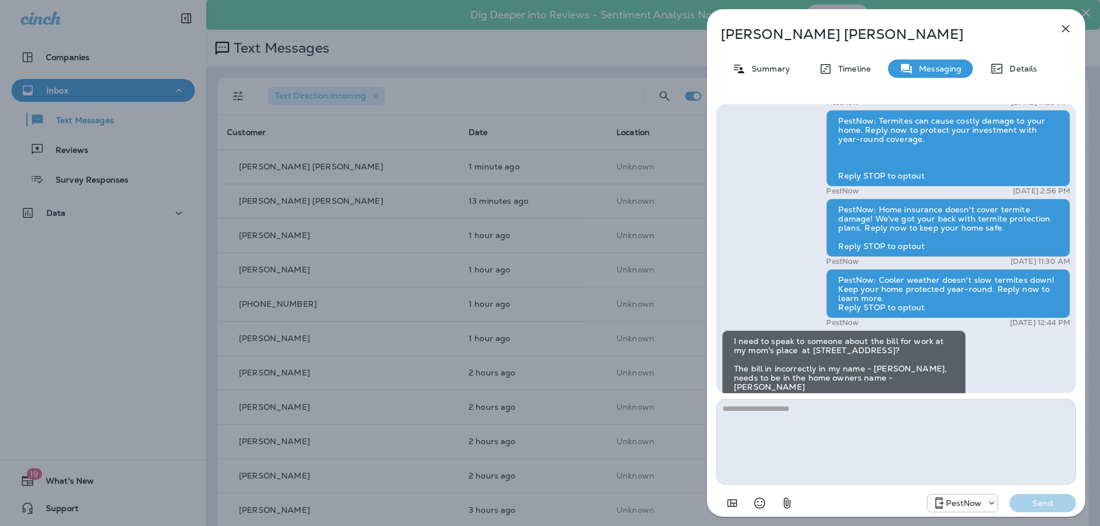
scroll to position [-344, 0]
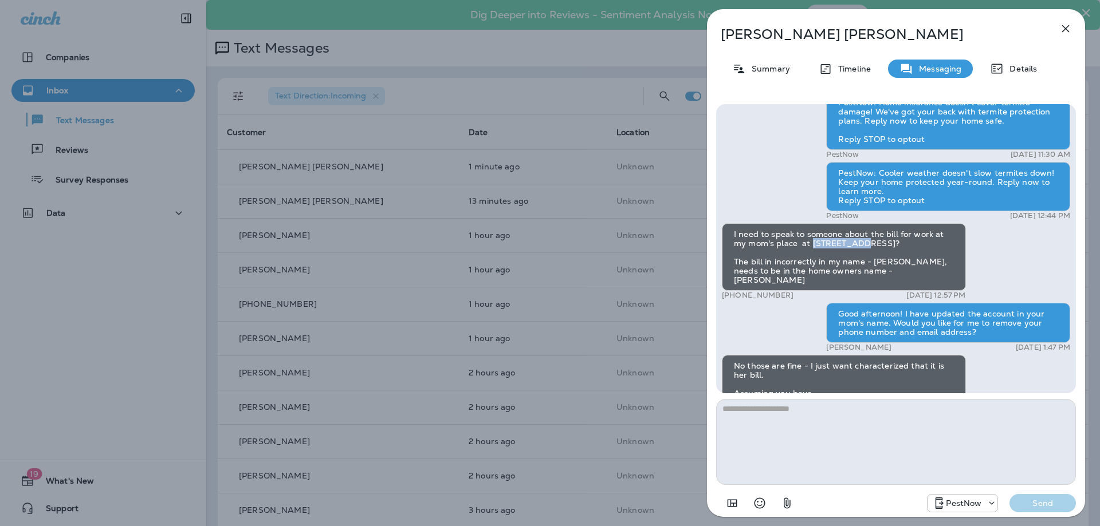
drag, startPoint x: 857, startPoint y: 263, endPoint x: 811, endPoint y: 263, distance: 46.4
click at [811, 263] on div "I need to speak to someone about the bill for work at my mom's place at [STREET…" at bounding box center [844, 257] width 244 height 68
copy div "6312 Old Do"
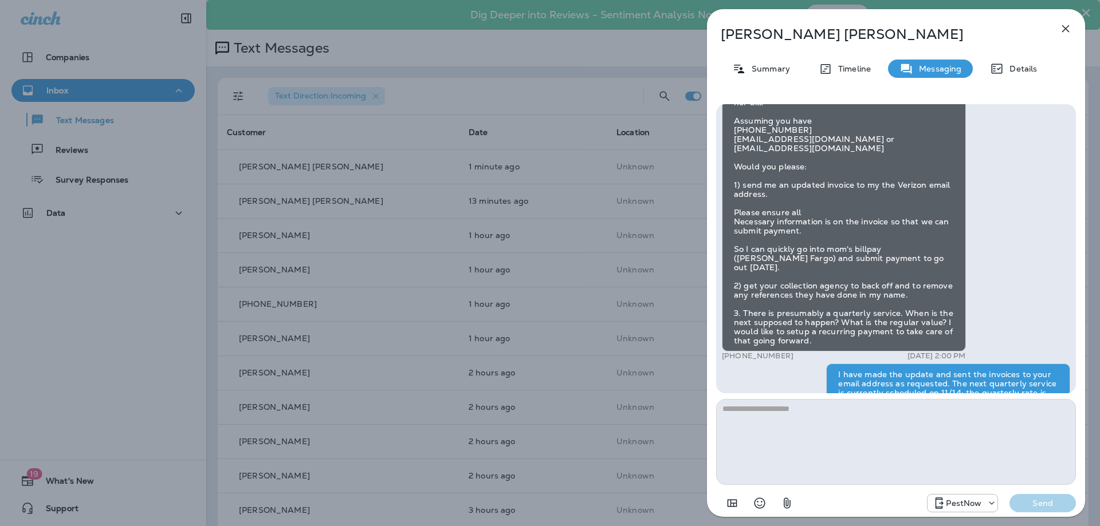
scroll to position [0, 0]
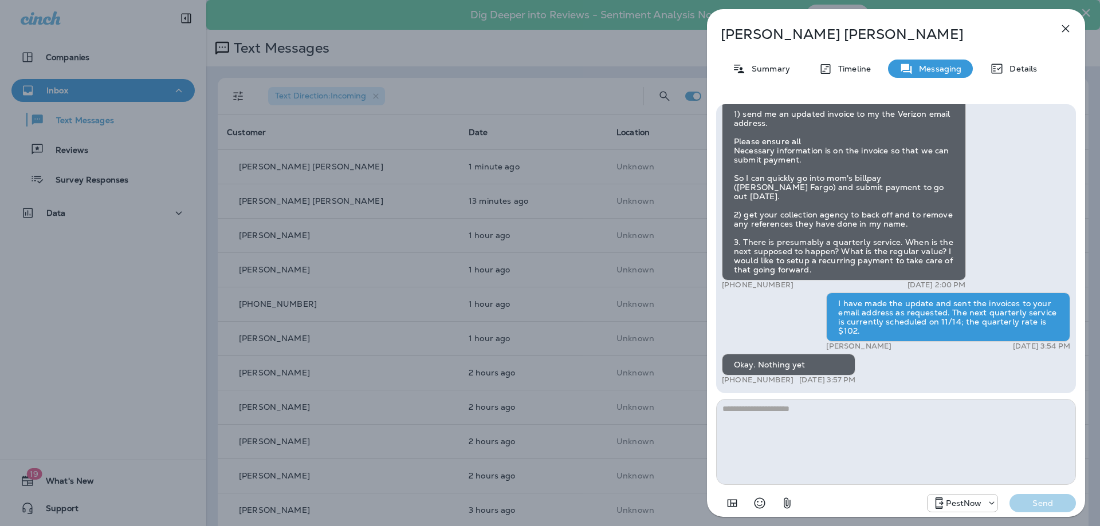
click at [1067, 30] on icon "button" at bounding box center [1065, 28] width 7 height 7
